Goal: Answer question/provide support

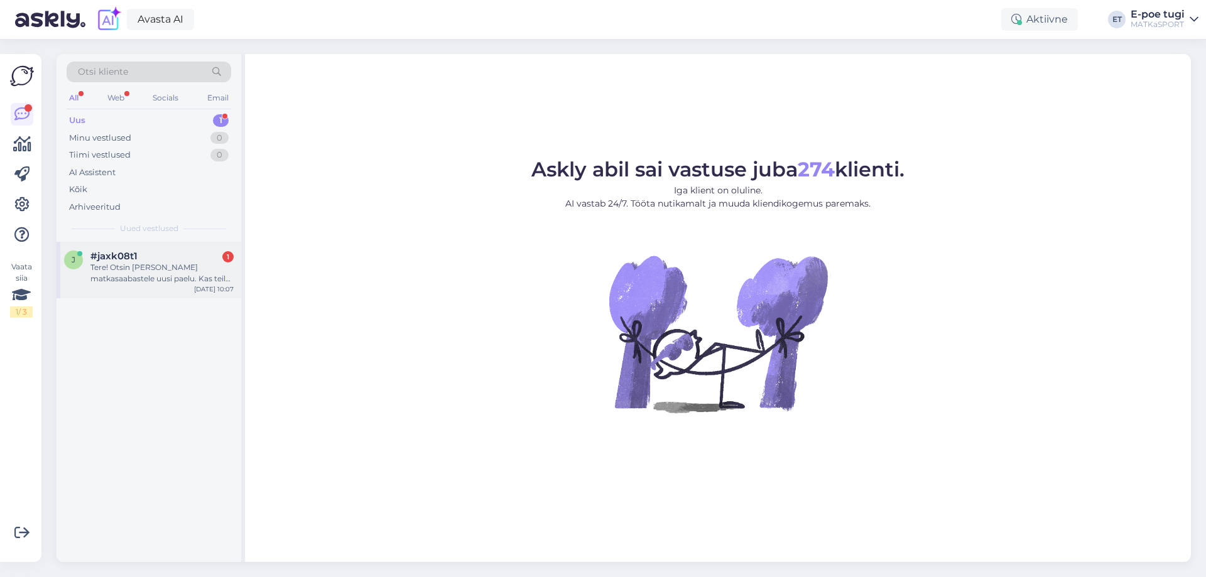
click at [104, 276] on div "Tere! Otsin [PERSON_NAME] matkasaabastele uusi paelu. Kas teil on? [PERSON_NAME…" at bounding box center [161, 273] width 143 height 23
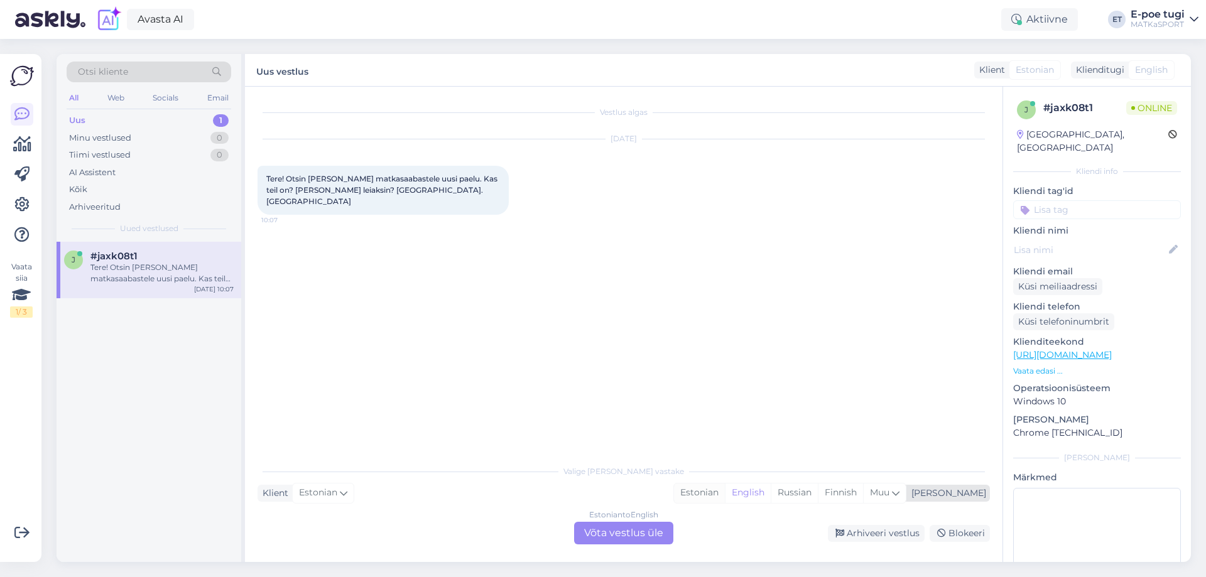
click at [725, 491] on div "Estonian" at bounding box center [699, 493] width 51 height 19
click at [647, 535] on div "Estonian to Estonian Võta vestlus üle" at bounding box center [623, 533] width 99 height 23
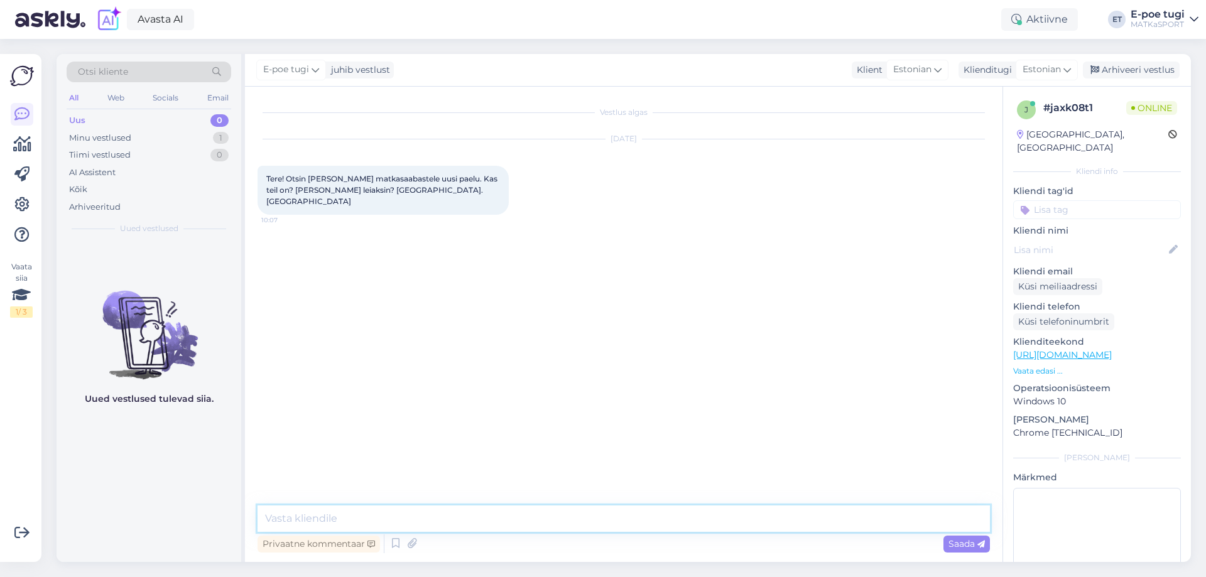
click at [439, 513] on textarea at bounding box center [624, 519] width 733 height 26
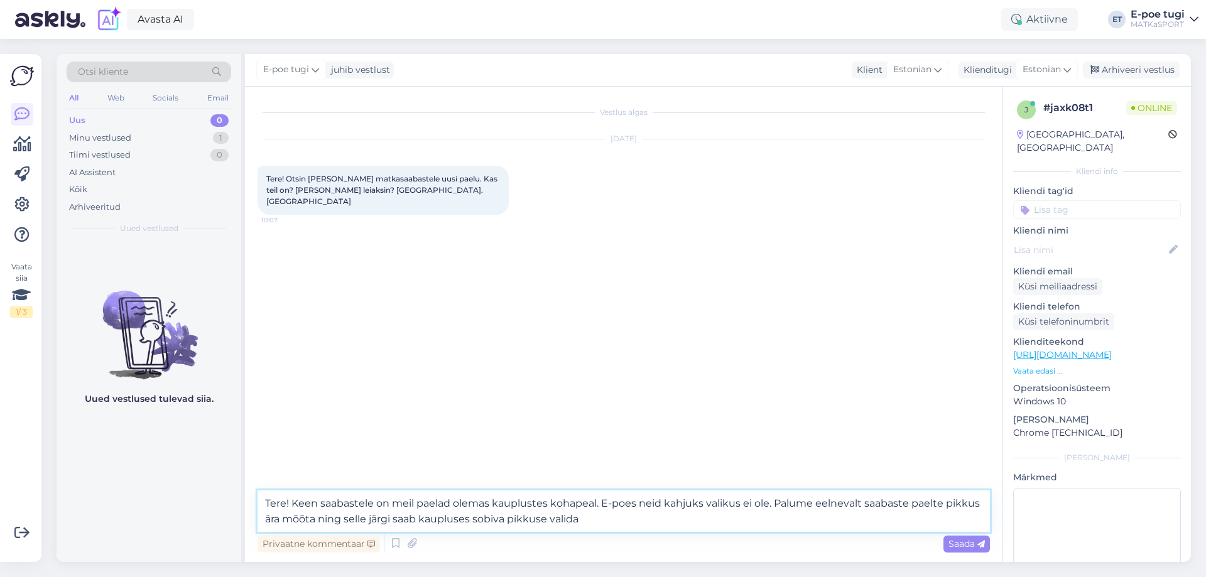
type textarea "Tere! Keen saabastele on meil paelad olemas kauplustes kohapeal. E-poes neid ka…"
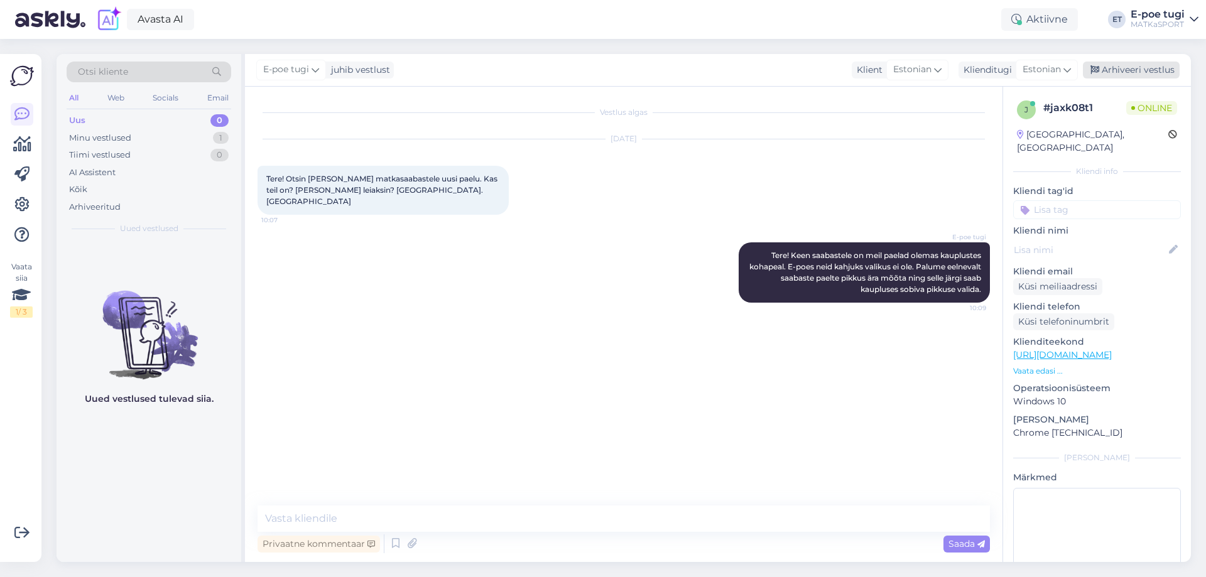
click at [1116, 70] on div "Arhiveeri vestlus" at bounding box center [1131, 70] width 97 height 17
